Goal: Information Seeking & Learning: Learn about a topic

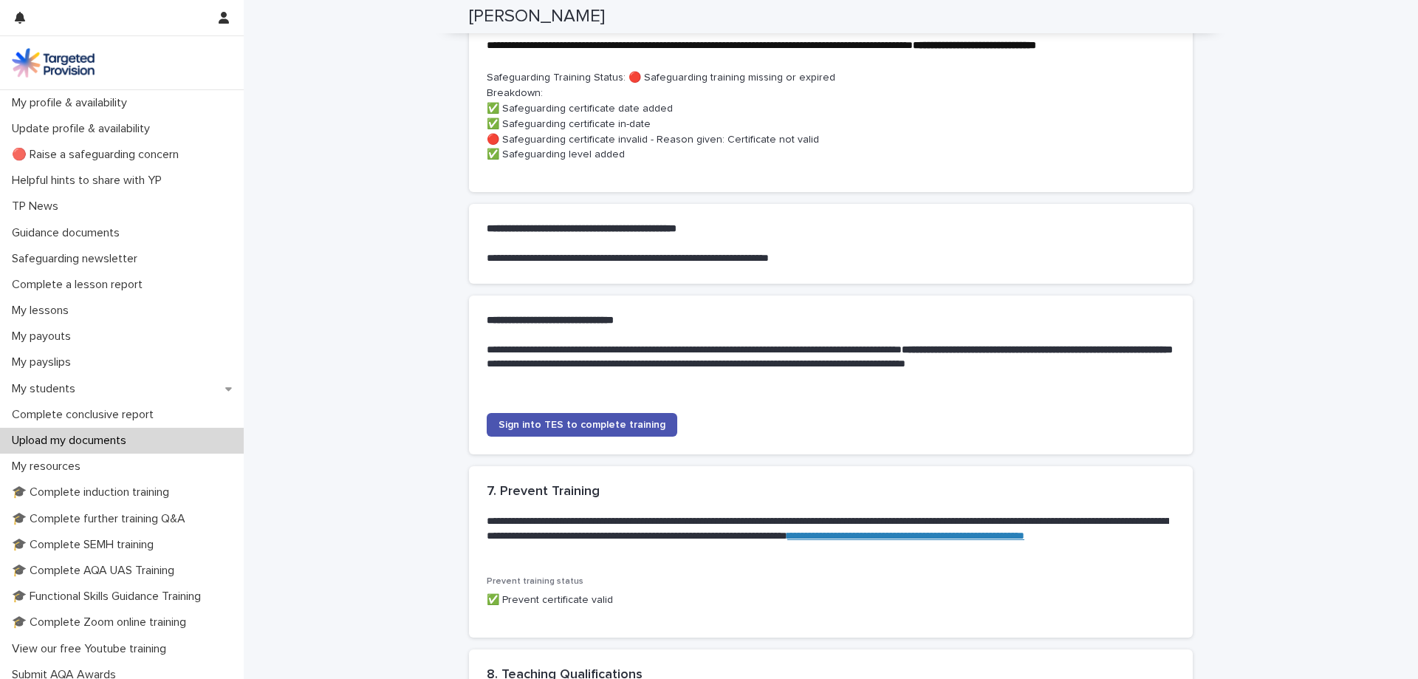
scroll to position [1181, 0]
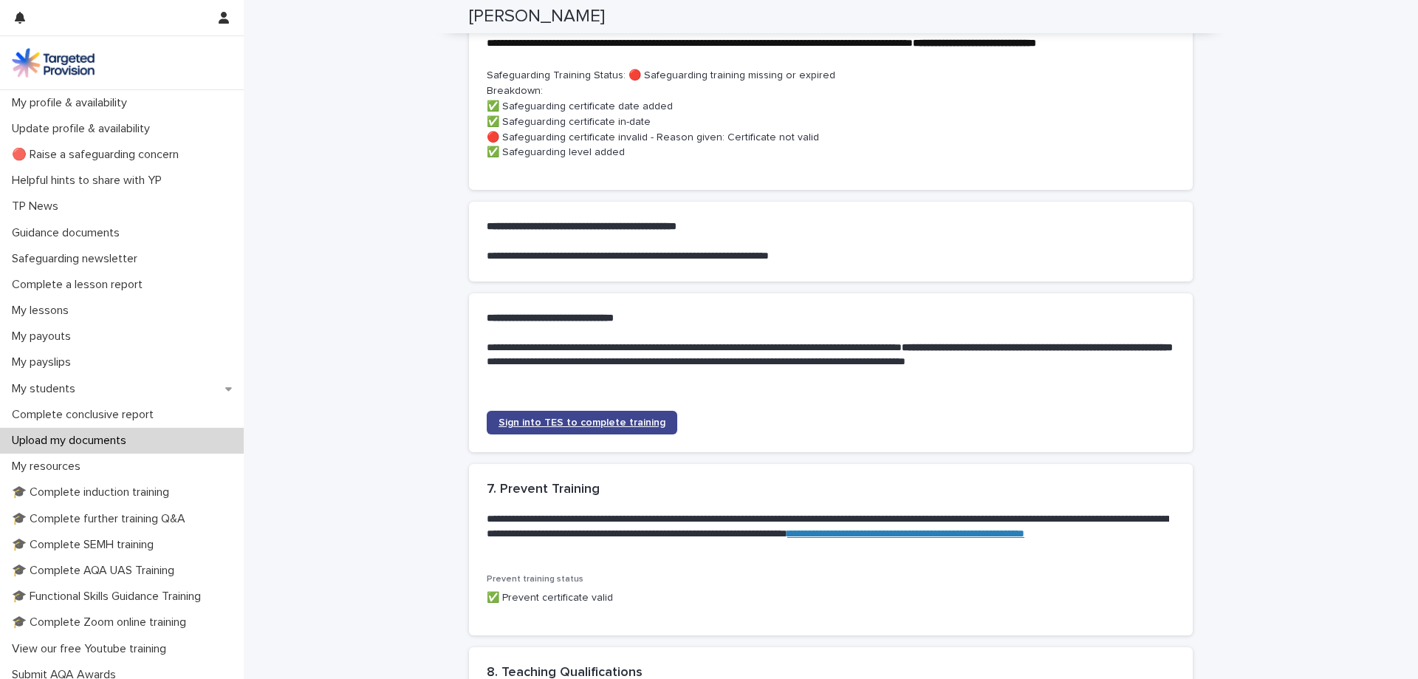
click at [619, 427] on span "Sign into TES to complete training" at bounding box center [581, 422] width 167 height 10
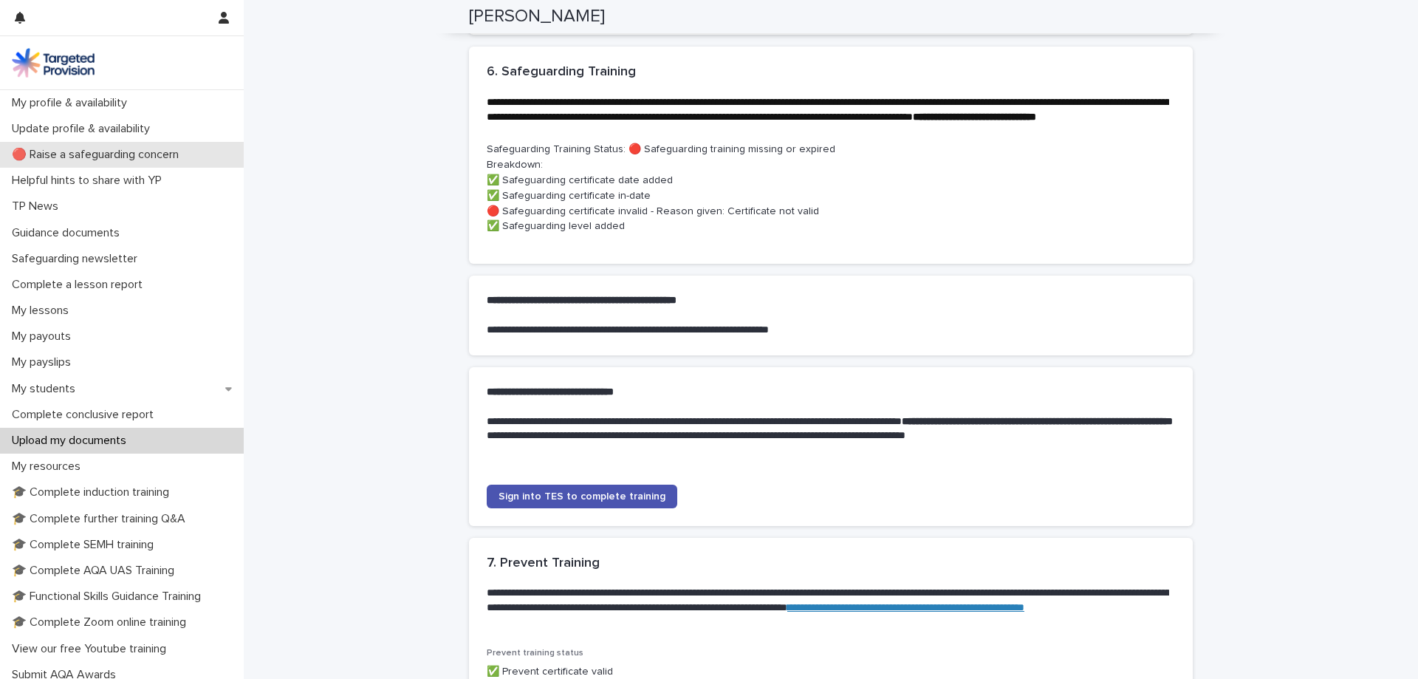
click at [103, 154] on p "🔴 Raise a safeguarding concern" at bounding box center [98, 155] width 185 height 14
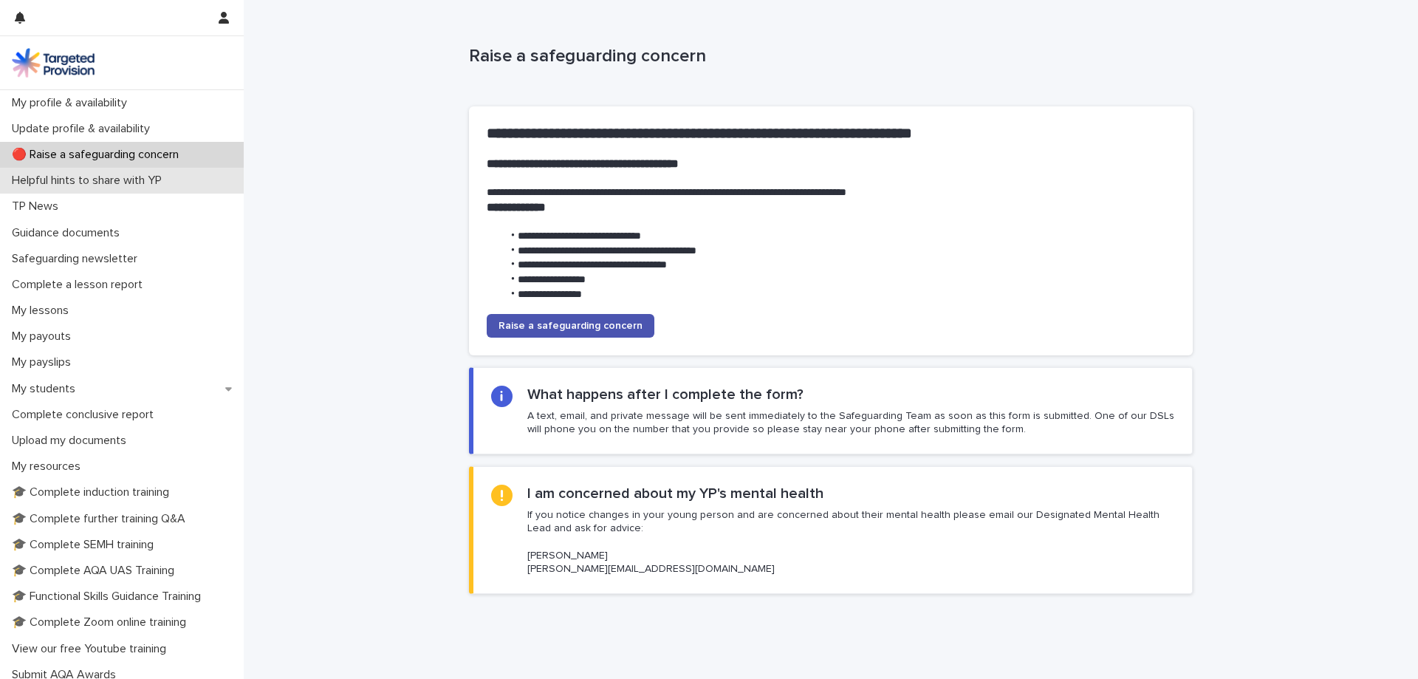
click at [103, 182] on p "Helpful hints to share with YP" at bounding box center [90, 181] width 168 height 14
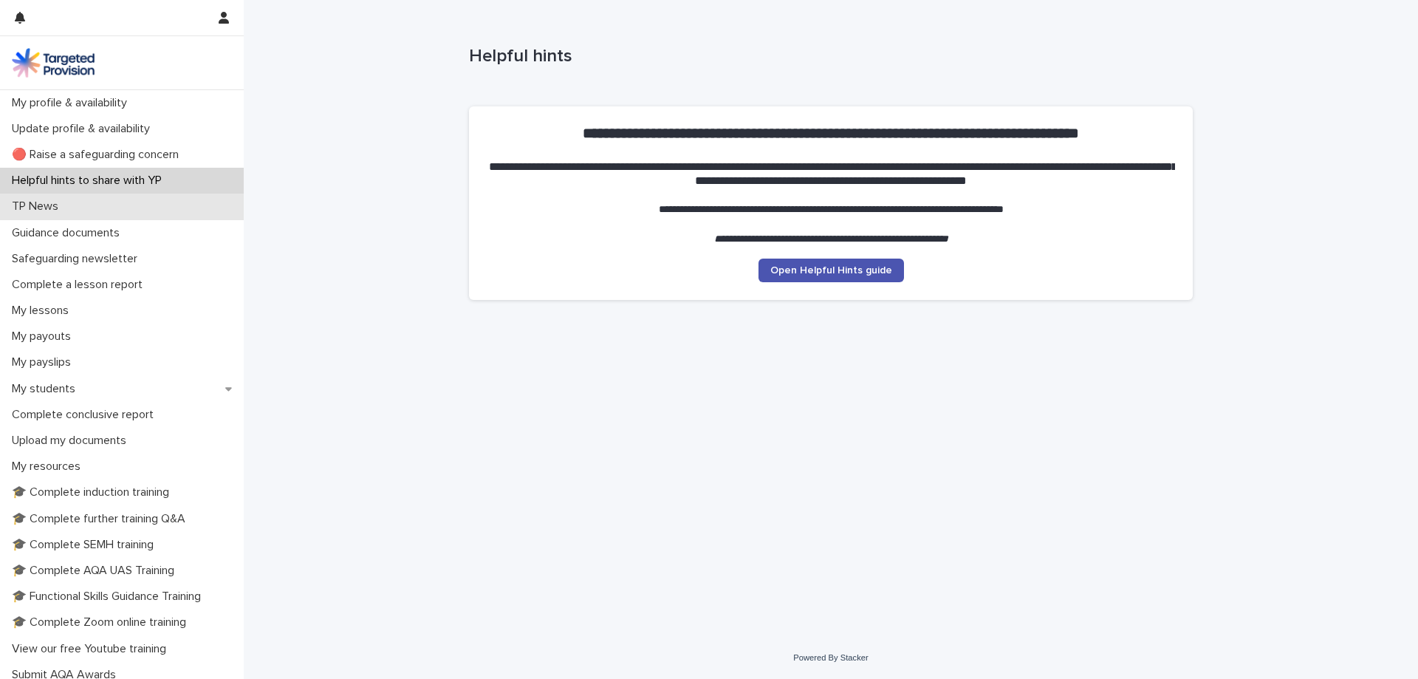
click at [103, 207] on div "TP News" at bounding box center [122, 206] width 244 height 26
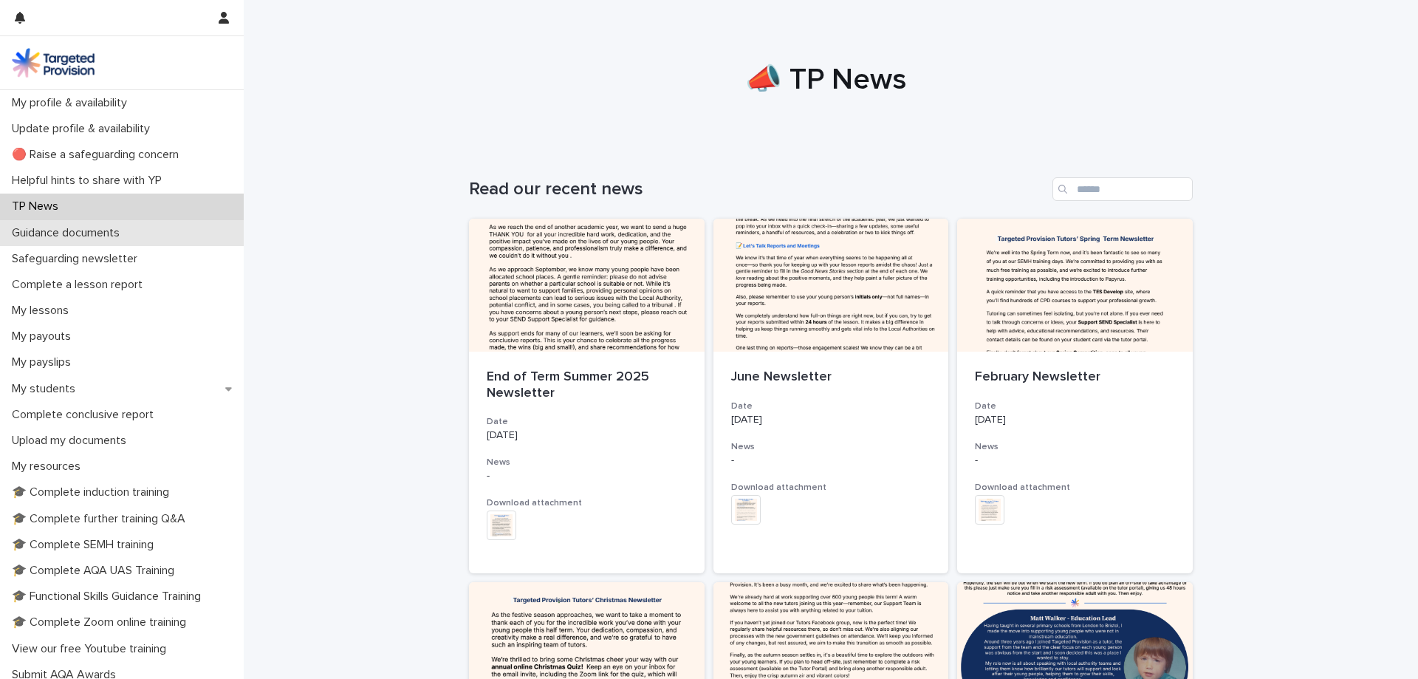
click at [104, 229] on p "Guidance documents" at bounding box center [69, 233] width 126 height 14
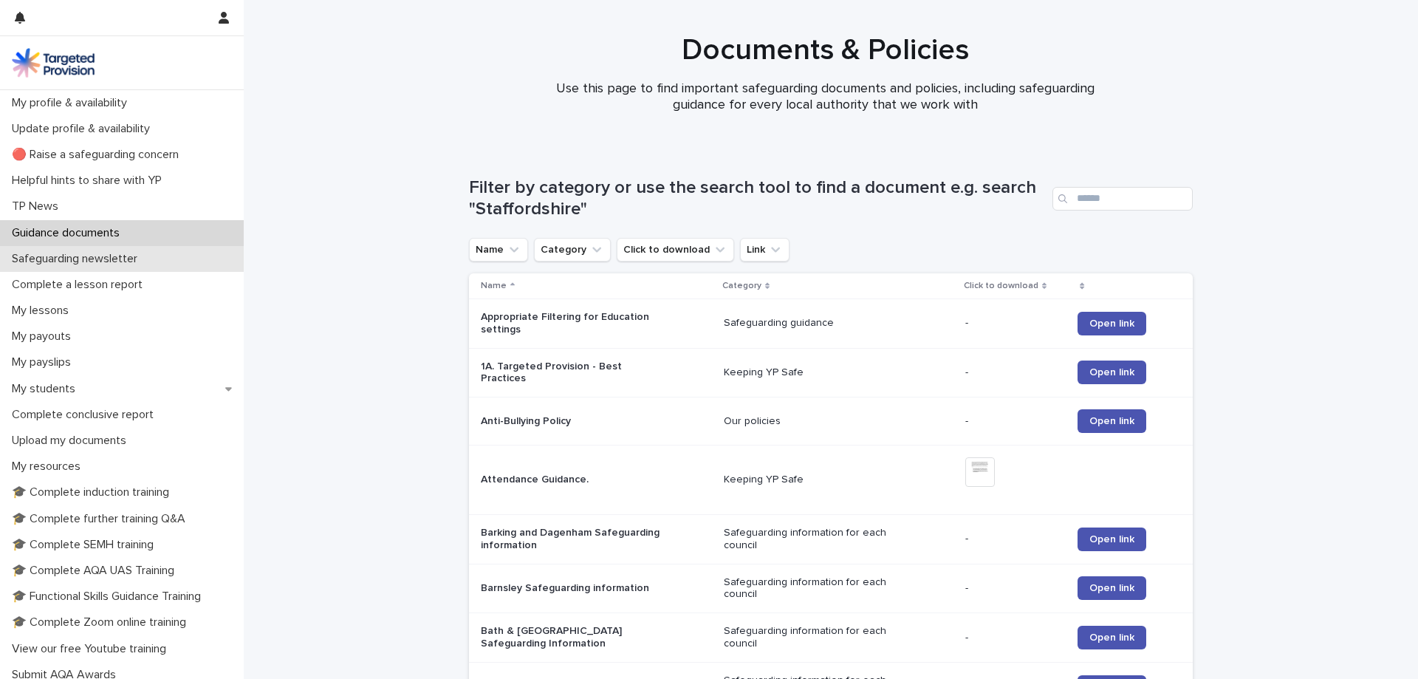
click at [114, 260] on p "Safeguarding newsletter" at bounding box center [77, 259] width 143 height 14
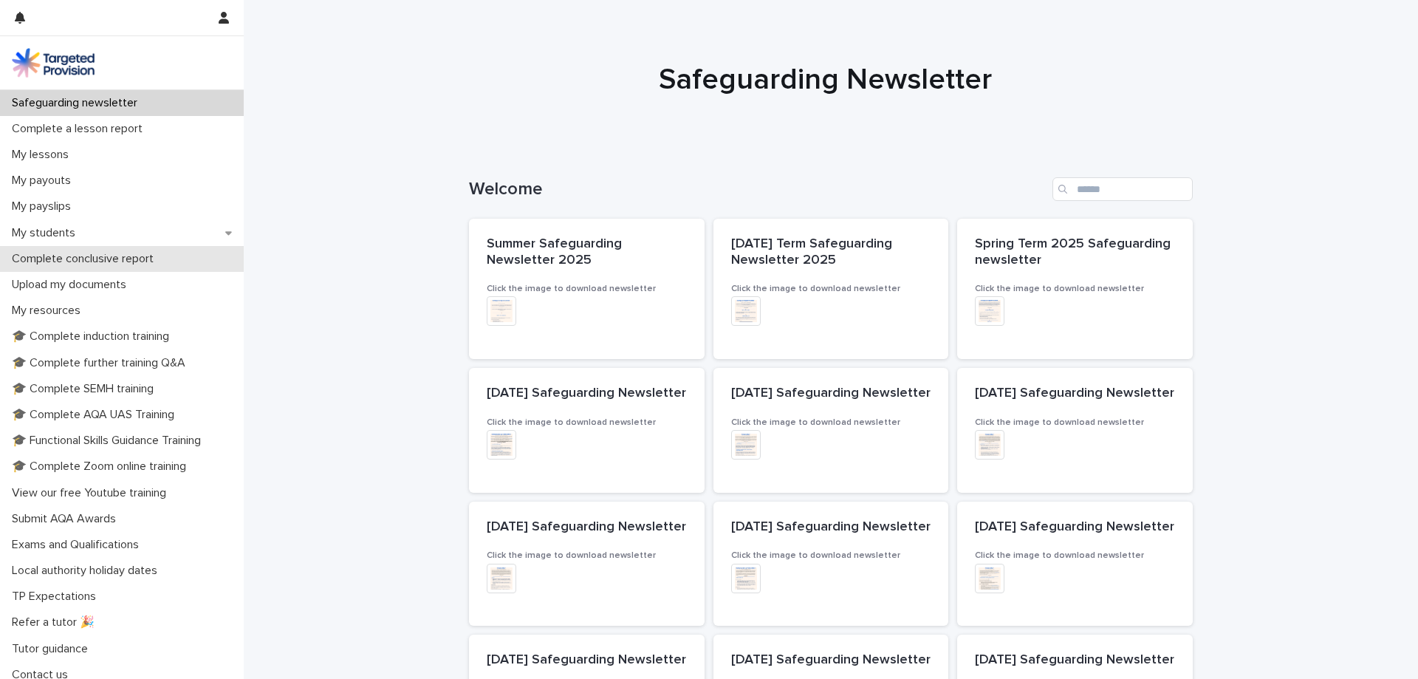
scroll to position [165, 0]
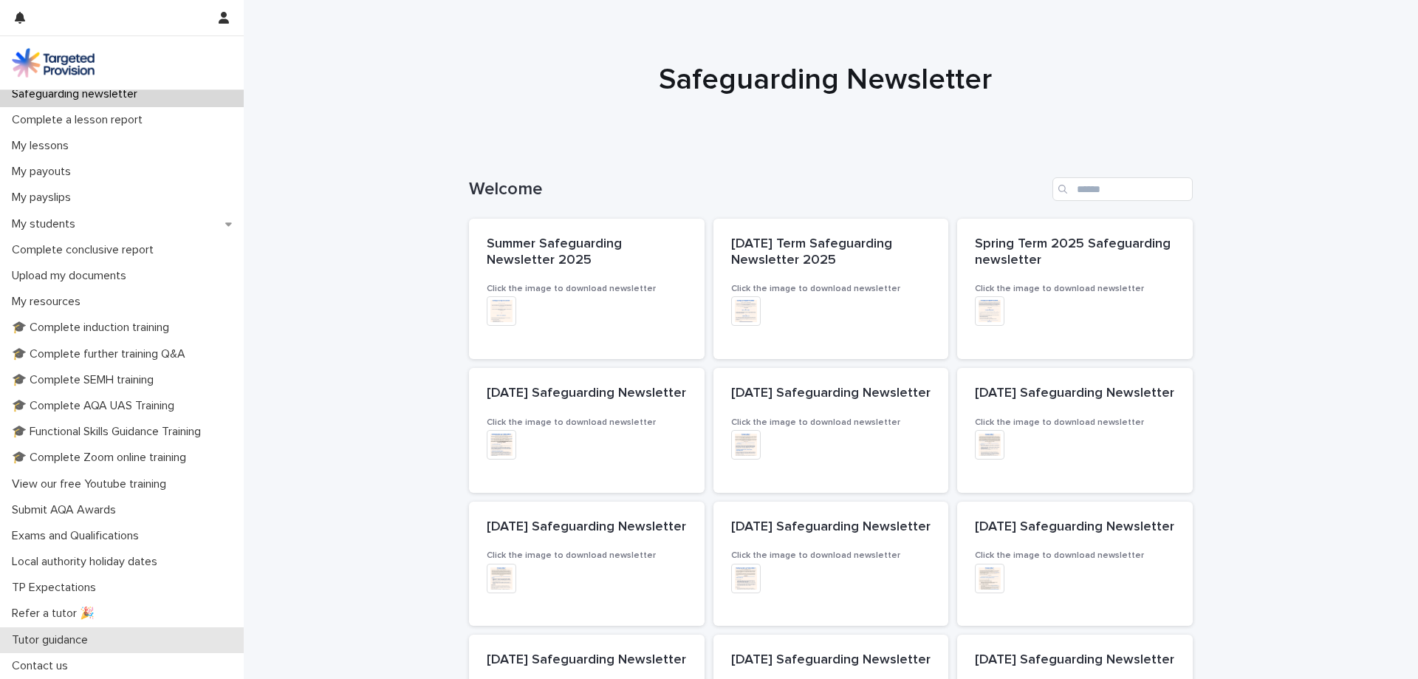
click at [53, 634] on p "Tutor guidance" at bounding box center [53, 640] width 94 height 14
